Goal: Transaction & Acquisition: Purchase product/service

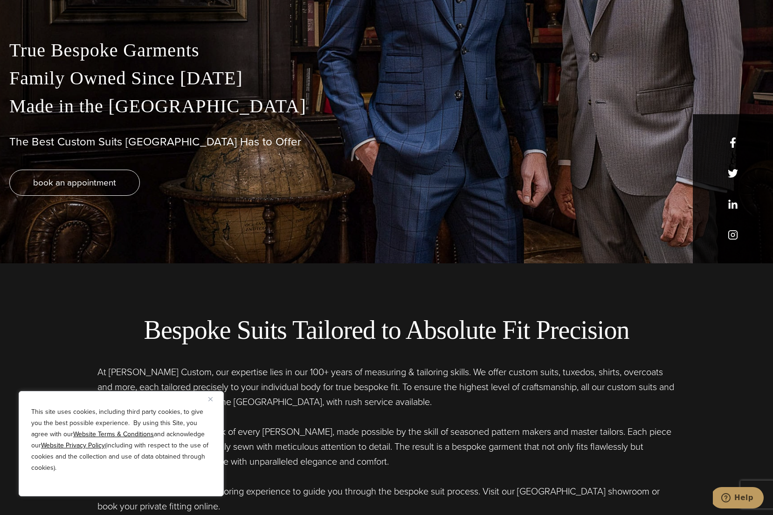
scroll to position [253, 0]
click at [210, 399] on img "Close" at bounding box center [210, 399] width 4 height 4
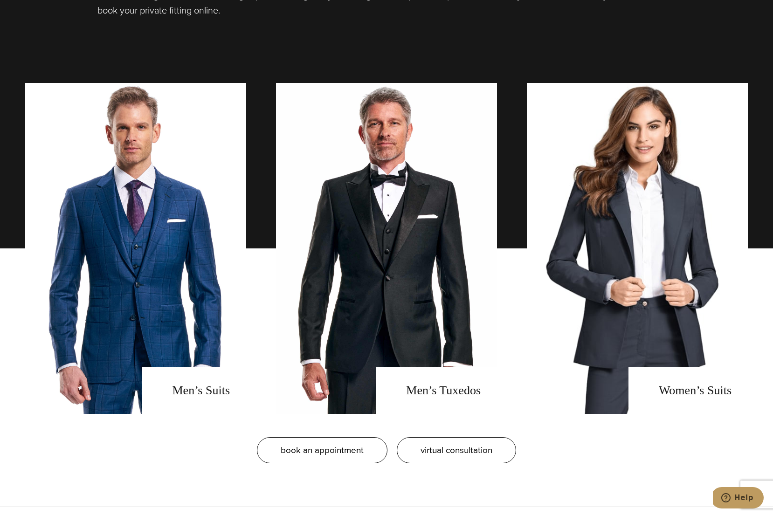
scroll to position [749, 0]
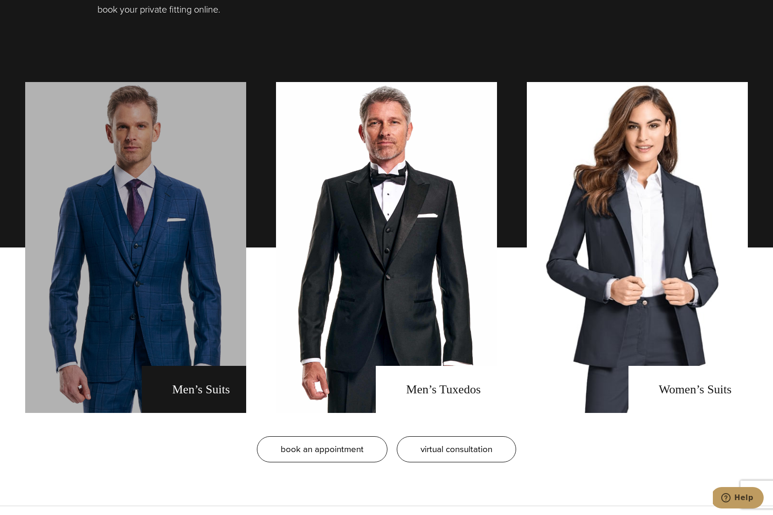
click at [186, 346] on link "men's suits" at bounding box center [135, 247] width 221 height 331
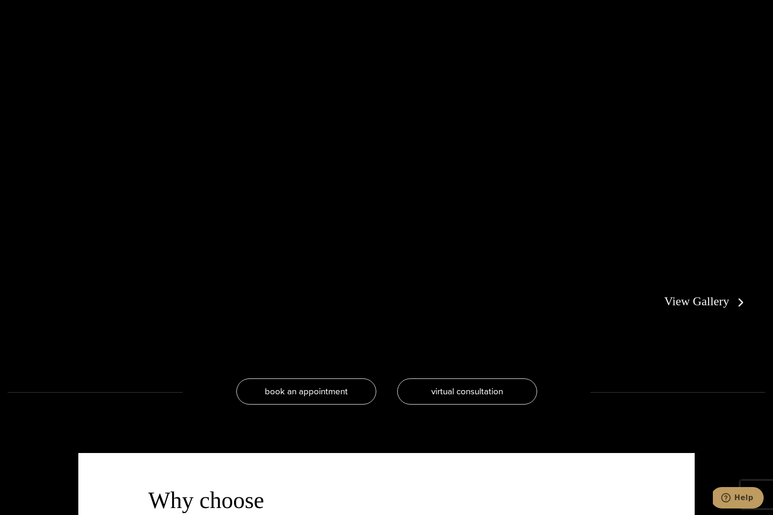
scroll to position [2076, 0]
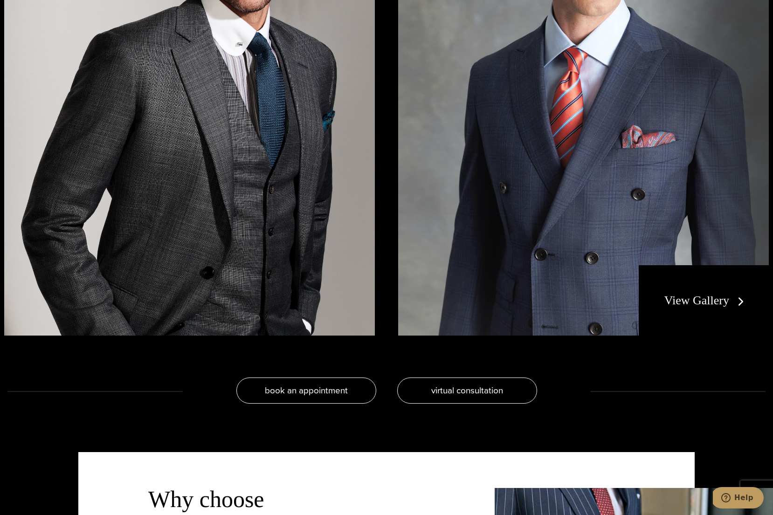
click at [717, 298] on link "View Gallery" at bounding box center [705, 301] width 83 height 14
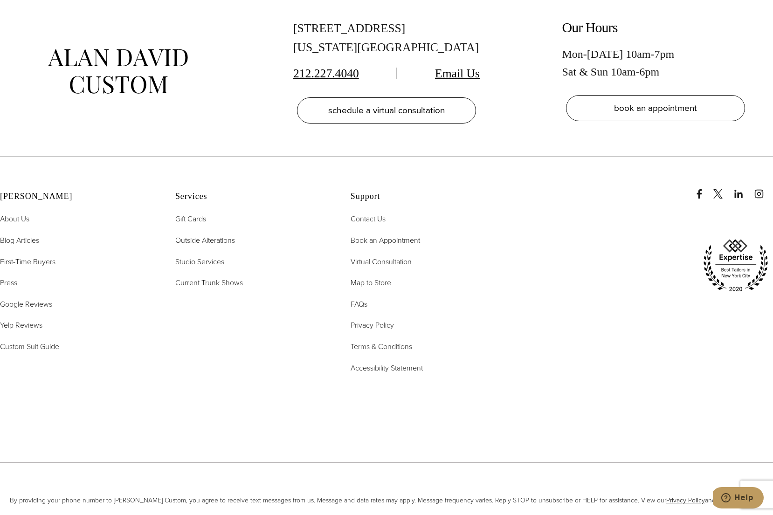
scroll to position [5319, 0]
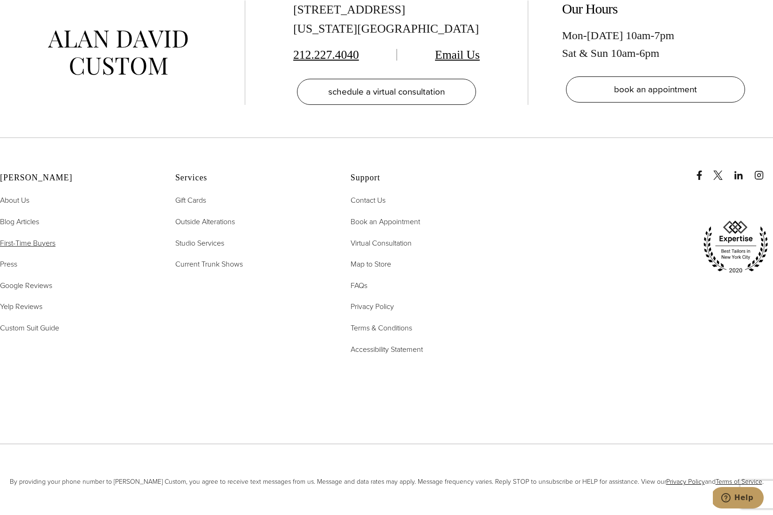
click at [22, 247] on span "First-Time Buyers" at bounding box center [27, 243] width 55 height 11
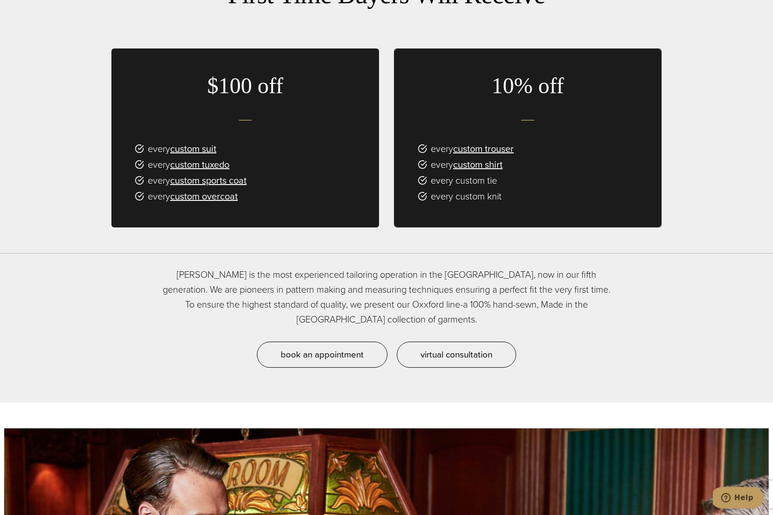
scroll to position [720, 0]
